Goal: Navigation & Orientation: Go to known website

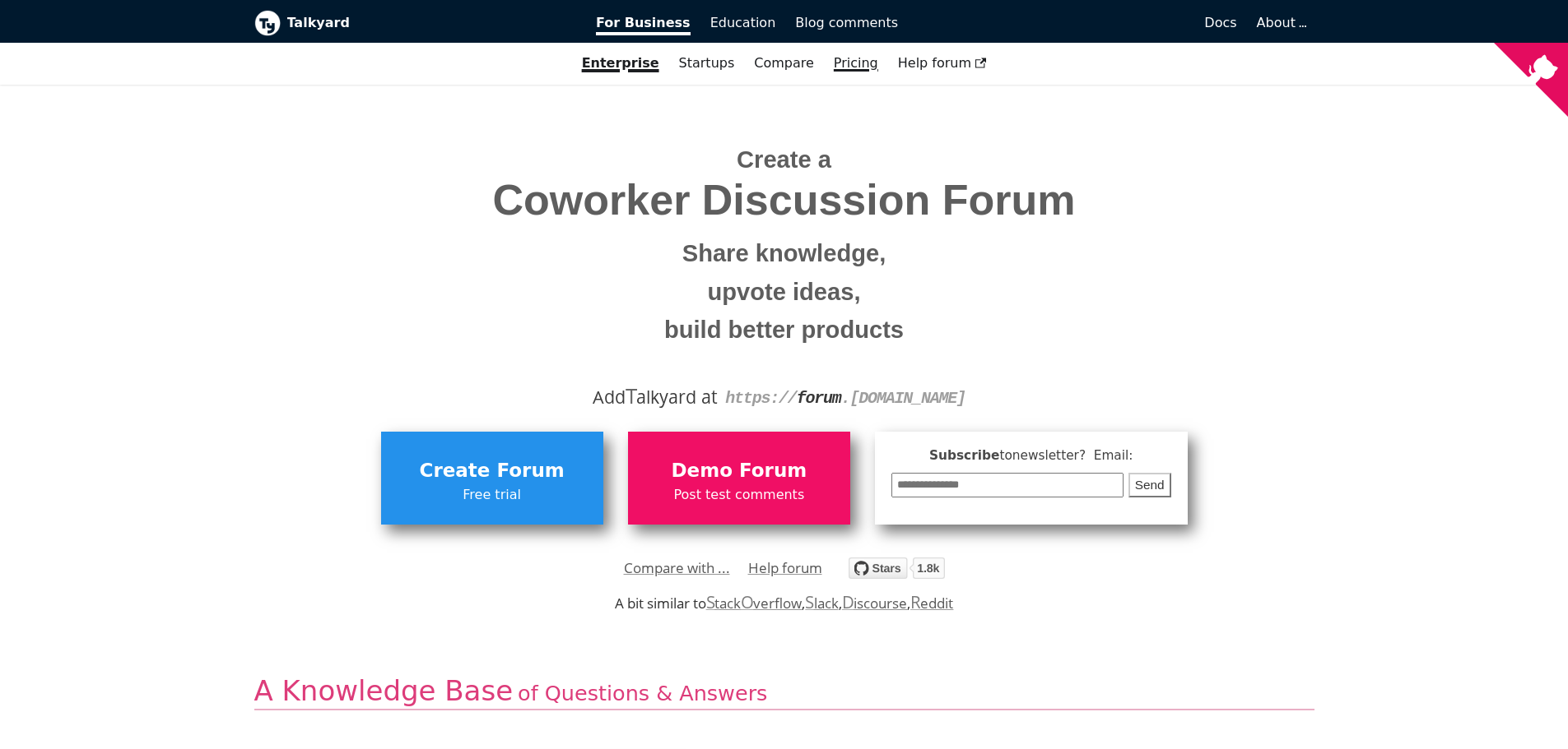
click at [848, 67] on link "Pricing" at bounding box center [856, 63] width 64 height 28
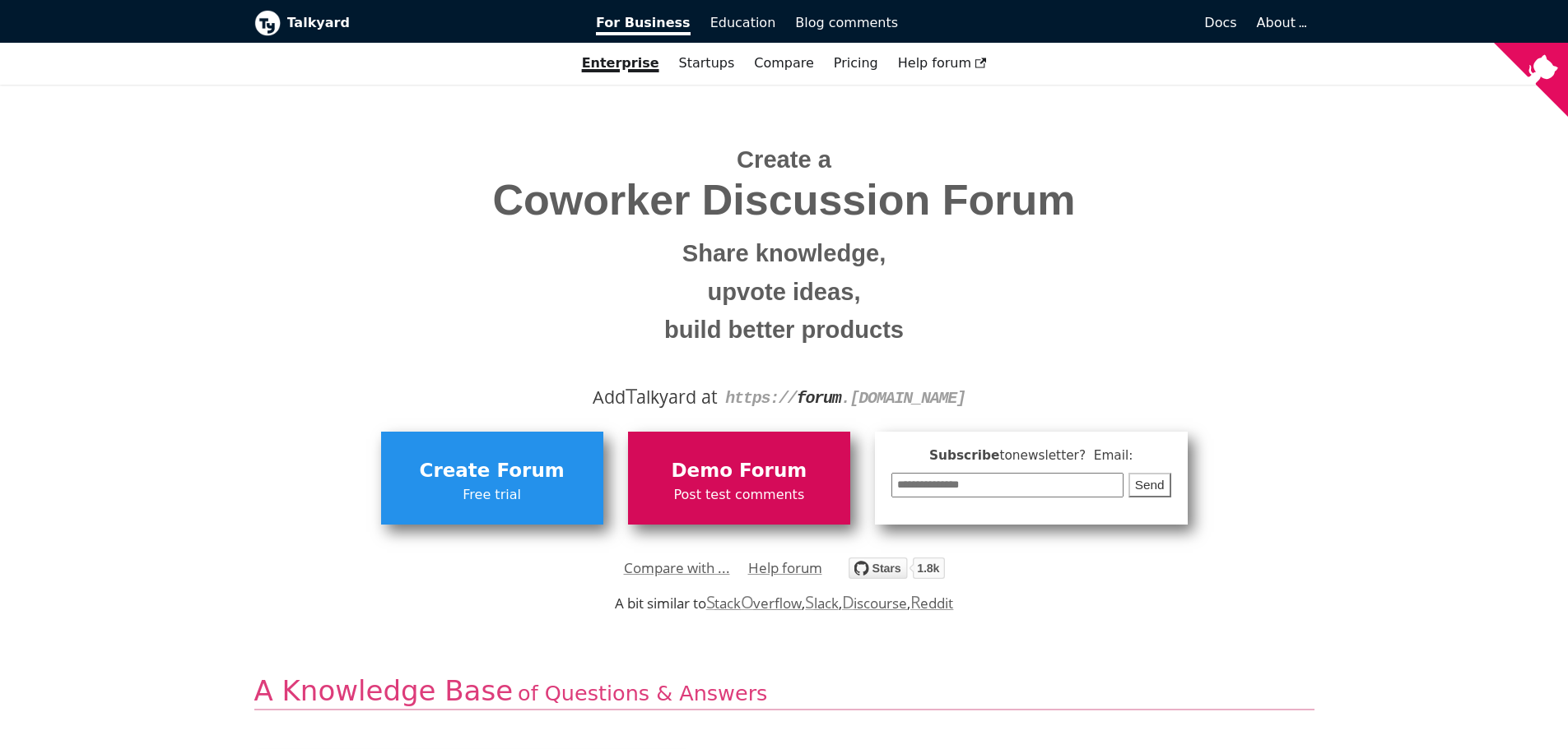
click at [736, 489] on span "Post test comments" at bounding box center [739, 495] width 206 height 22
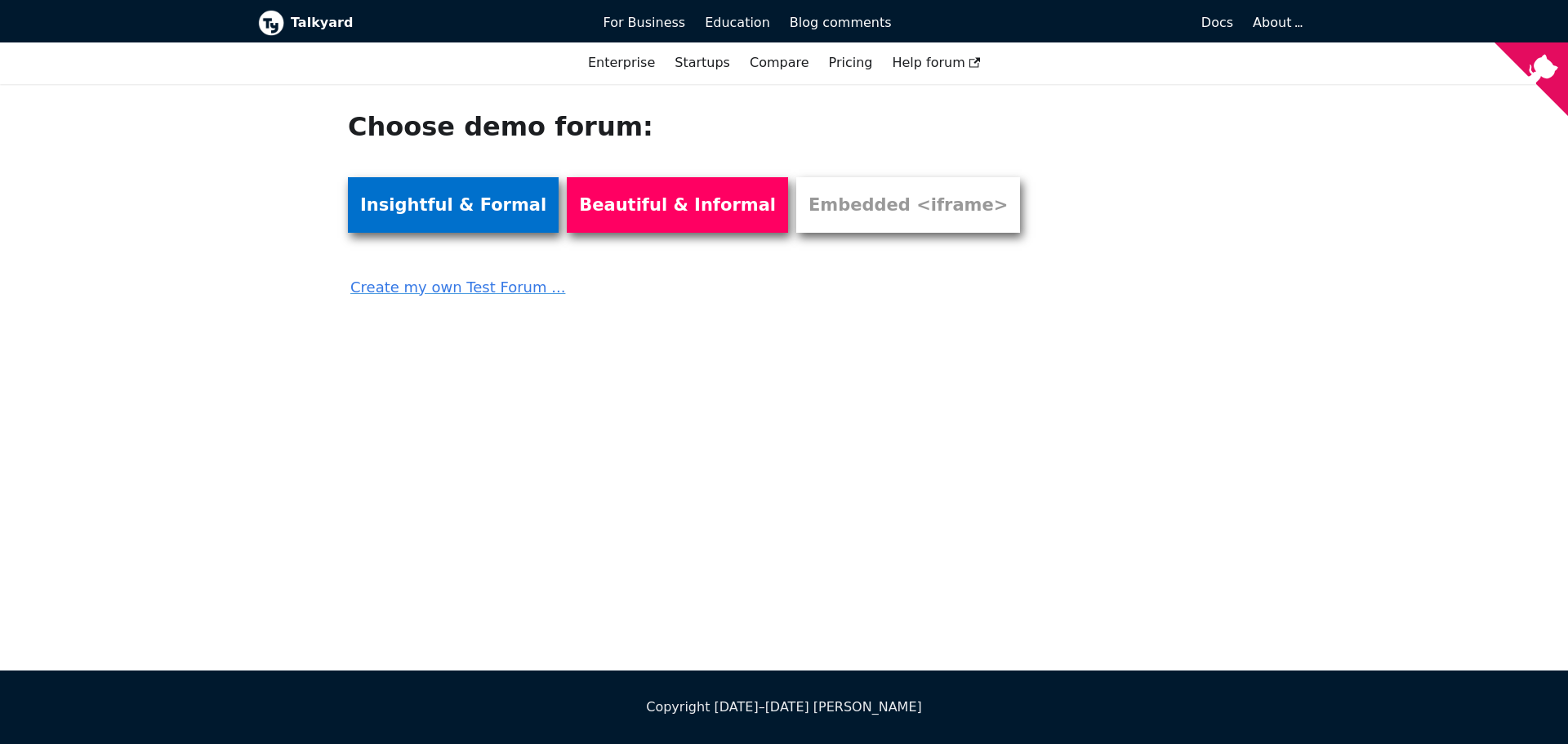
click at [429, 209] on link "Insightful & Formal" at bounding box center [454, 204] width 211 height 56
